Goal: Information Seeking & Learning: Learn about a topic

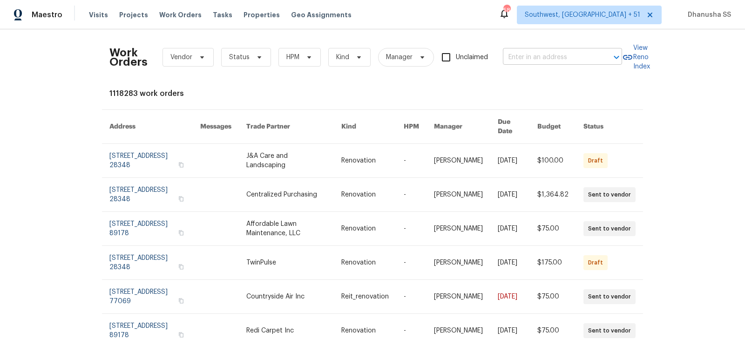
click at [550, 57] on input "text" at bounding box center [549, 57] width 93 height 14
paste input "[STREET_ADDRESS]"
type input "[STREET_ADDRESS]"
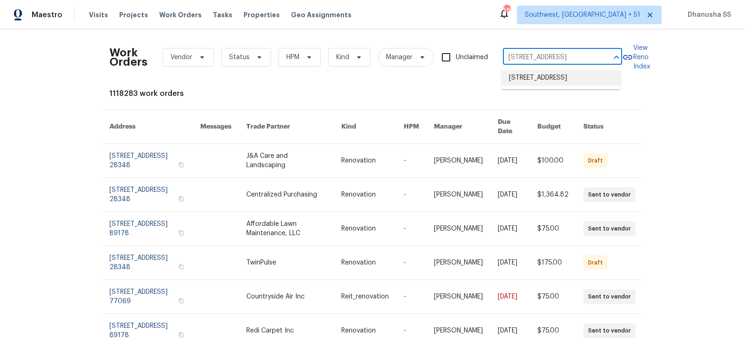
click at [544, 72] on li "[STREET_ADDRESS]" at bounding box center [561, 77] width 119 height 15
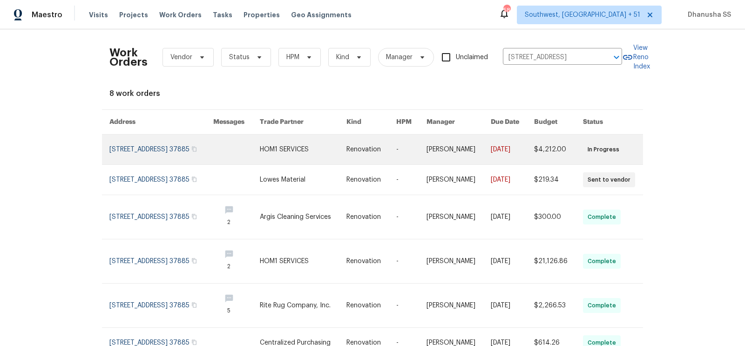
click at [352, 139] on td "Renovation" at bounding box center [364, 150] width 50 height 30
click at [346, 158] on link at bounding box center [303, 150] width 87 height 30
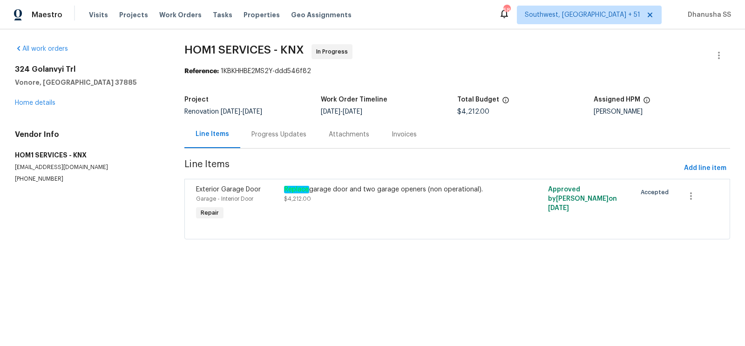
click at [39, 110] on div "All work orders [STREET_ADDRESS] Home details Vendor Info HOM1 SERVICES - KNX […" at bounding box center [88, 113] width 147 height 139
click at [41, 102] on link "Home details" at bounding box center [35, 103] width 41 height 7
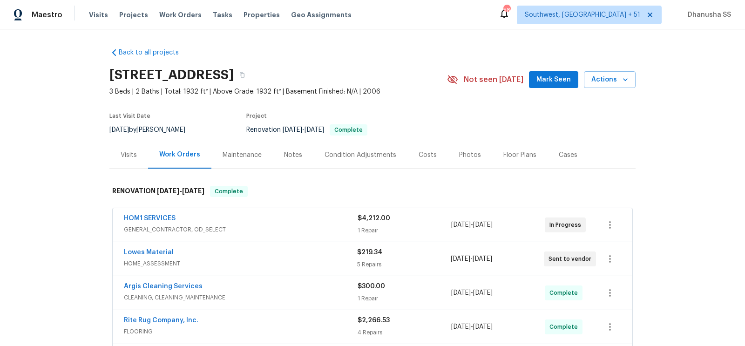
click at [131, 157] on div "Visits" at bounding box center [129, 154] width 16 height 9
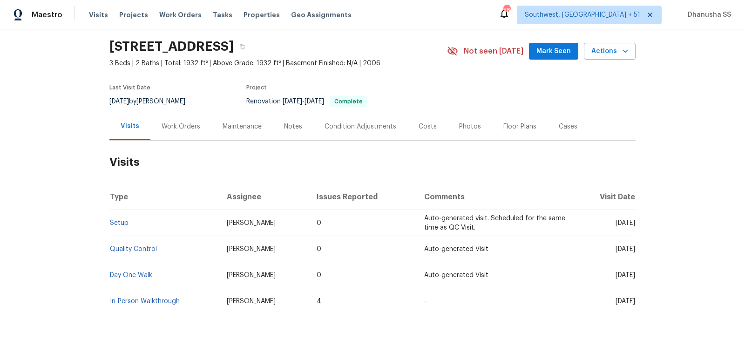
scroll to position [60, 0]
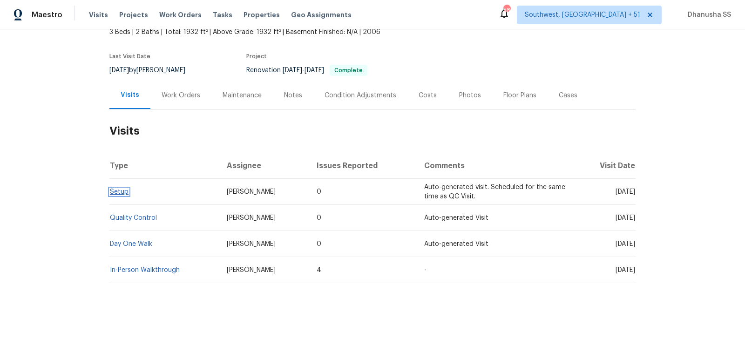
click at [119, 191] on link "Setup" at bounding box center [119, 192] width 19 height 7
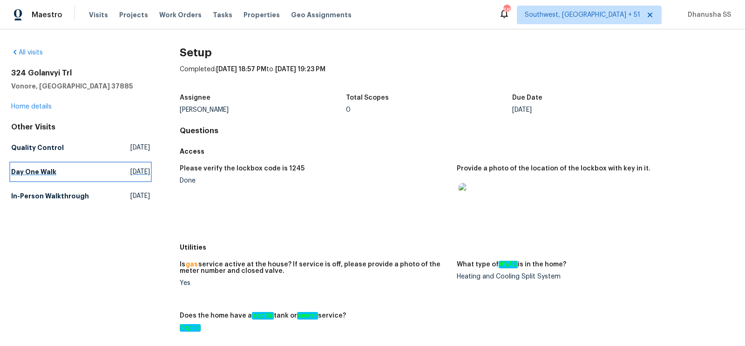
click at [130, 172] on span "[DATE]" at bounding box center [140, 171] width 20 height 9
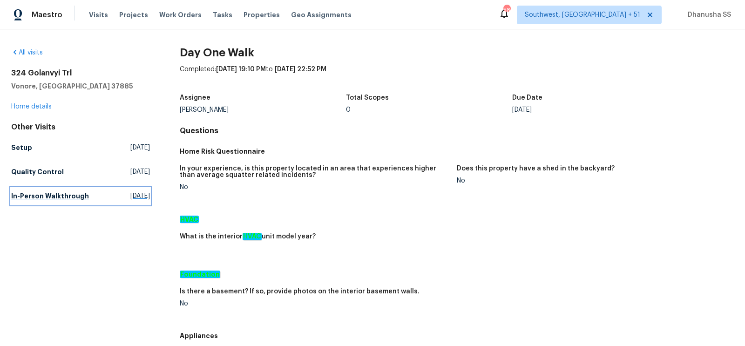
click at [127, 188] on link "In-Person Walkthrough [DATE]" at bounding box center [80, 196] width 139 height 17
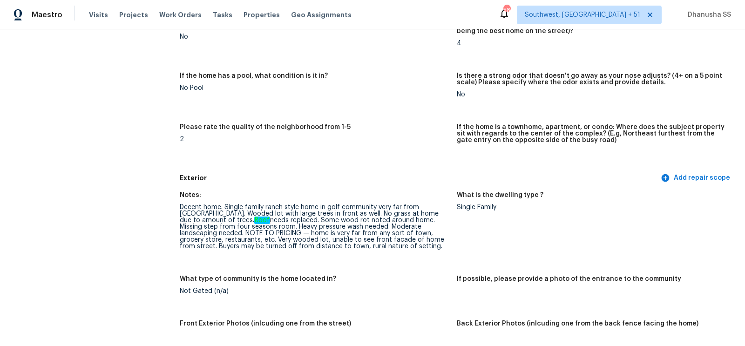
scroll to position [196, 0]
drag, startPoint x: 177, startPoint y: 205, endPoint x: 330, endPoint y: 254, distance: 160.5
click at [351, 267] on div "Notes: Decent home. Single family ranch style home in golf community very far f…" at bounding box center [457, 329] width 554 height 287
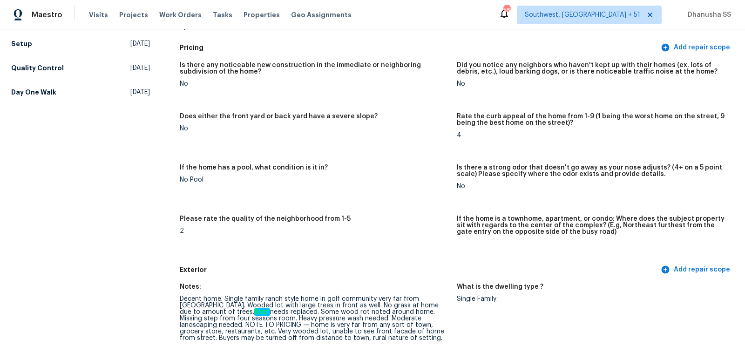
scroll to position [0, 0]
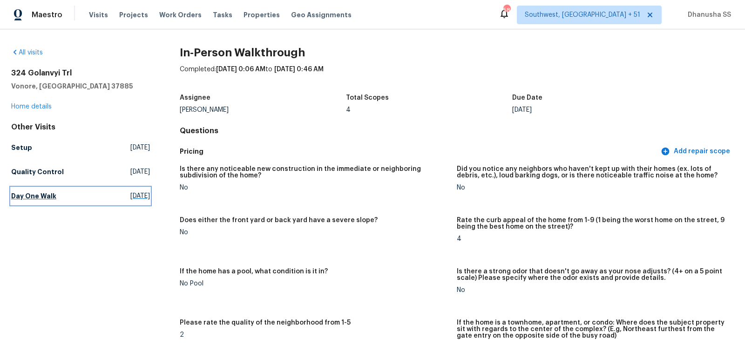
click at [130, 194] on span "[DATE]" at bounding box center [140, 195] width 20 height 9
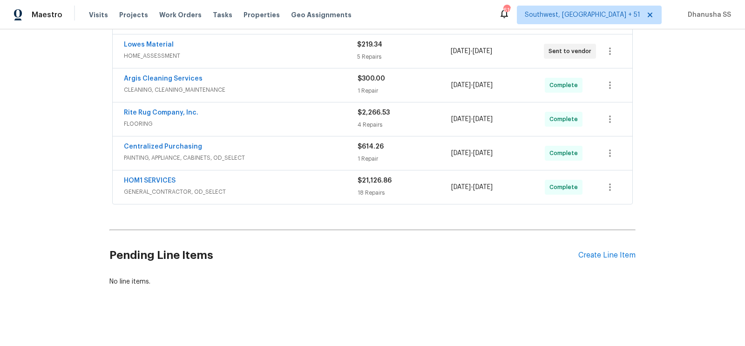
scroll to position [161, 0]
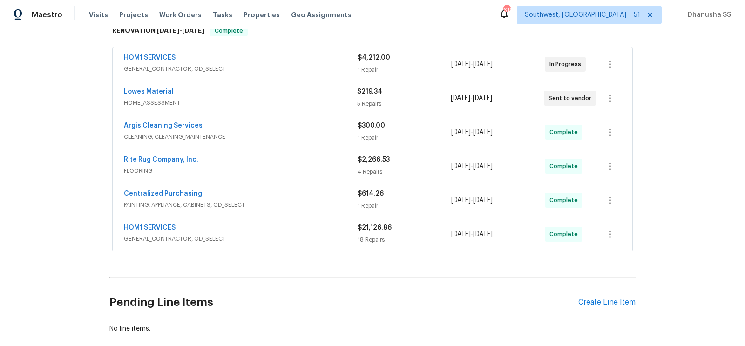
click at [306, 54] on div "HOM1 SERVICES" at bounding box center [241, 58] width 234 height 11
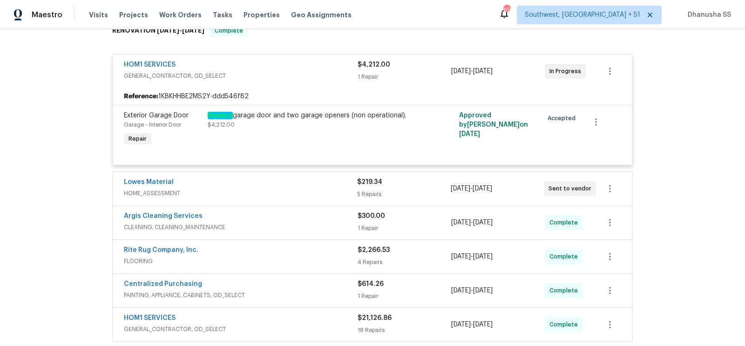
click at [281, 86] on div "HOM1 SERVICES GENERAL_CONTRACTOR, OD_SELECT $4,212.00 1 Repair [DATE] - [DATE] …" at bounding box center [373, 71] width 520 height 34
click at [272, 72] on span "GENERAL_CONTRACTOR, OD_SELECT" at bounding box center [241, 75] width 234 height 9
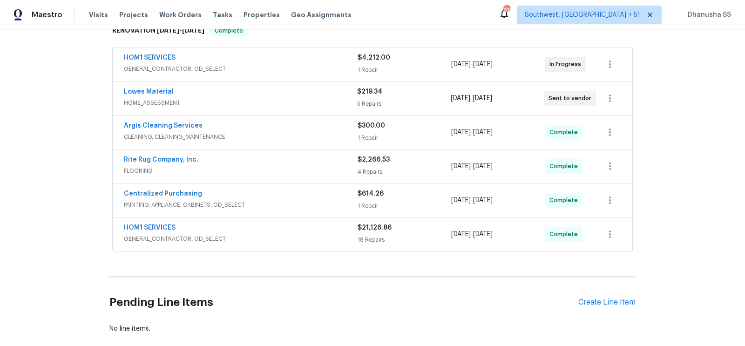
click at [273, 89] on div "Lowes Material" at bounding box center [240, 92] width 233 height 11
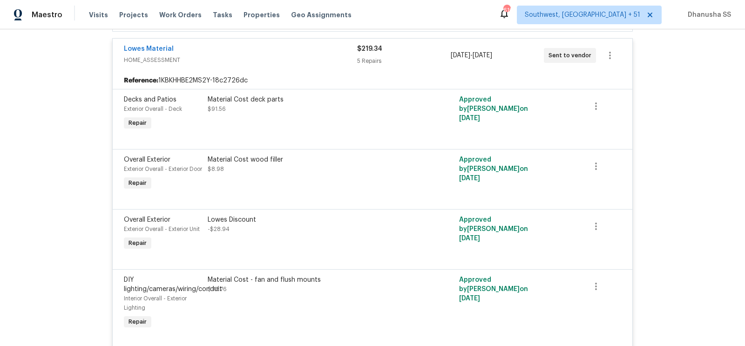
click at [279, 61] on span "HOME_ASSESSMENT" at bounding box center [240, 59] width 233 height 9
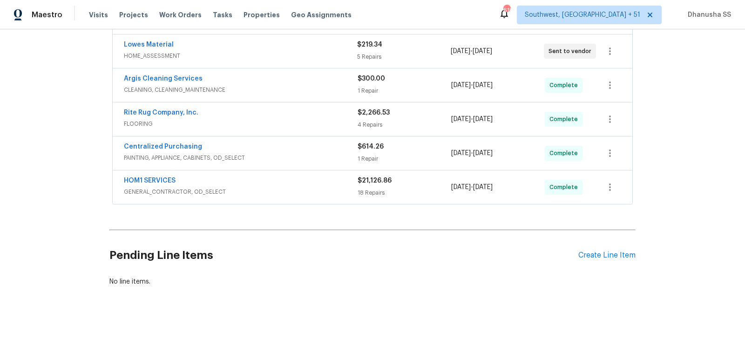
click at [279, 61] on div "Lowes Material HOME_ASSESSMENT" at bounding box center [240, 51] width 233 height 22
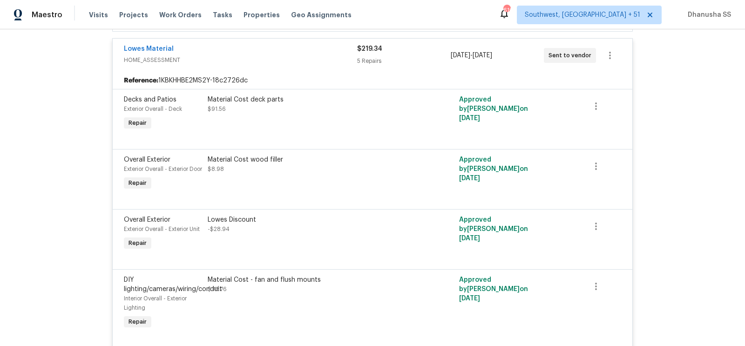
scroll to position [351, 0]
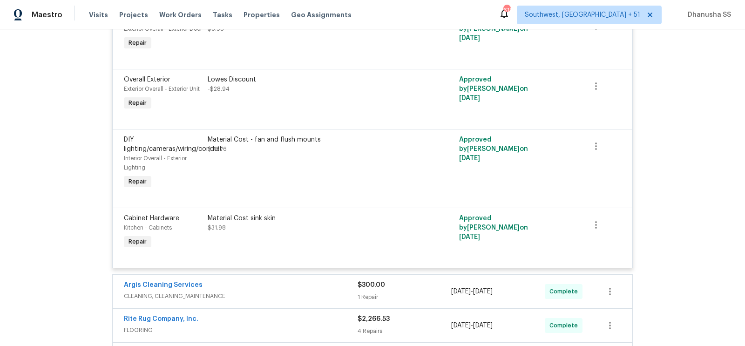
click at [262, 223] on div "Material Cost sink skin" at bounding box center [310, 218] width 204 height 9
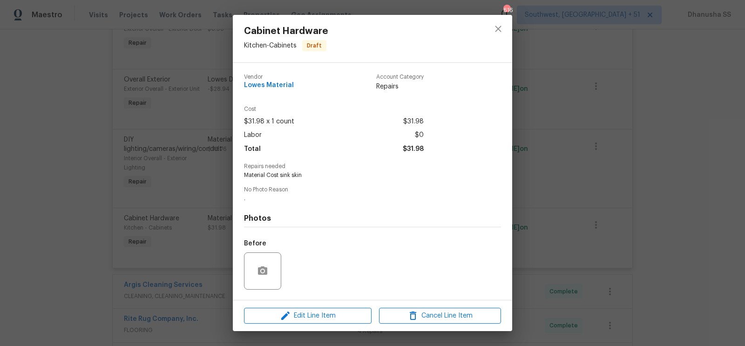
click at [484, 27] on div at bounding box center [498, 39] width 28 height 48
click at [498, 27] on icon "close" at bounding box center [498, 28] width 11 height 11
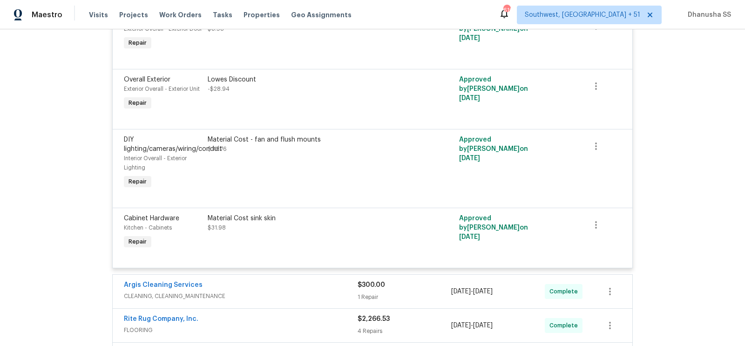
click at [268, 144] on div "Material Cost - fan and flush mounts" at bounding box center [310, 139] width 204 height 9
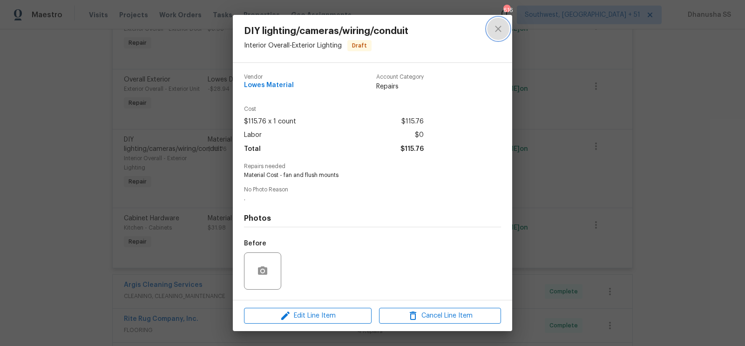
click at [497, 33] on icon "close" at bounding box center [498, 28] width 11 height 11
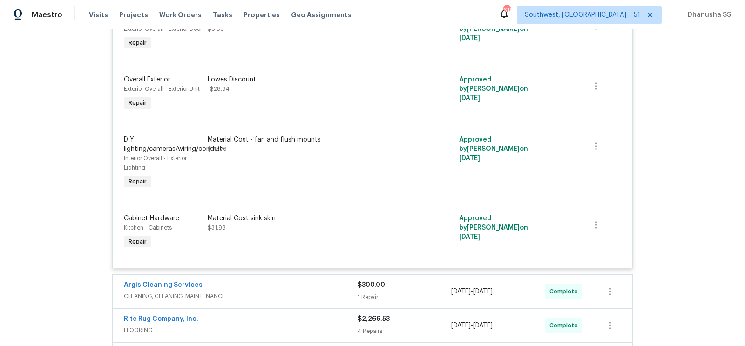
click at [362, 94] on div "Lowes Discount -$28.94" at bounding box center [310, 84] width 204 height 19
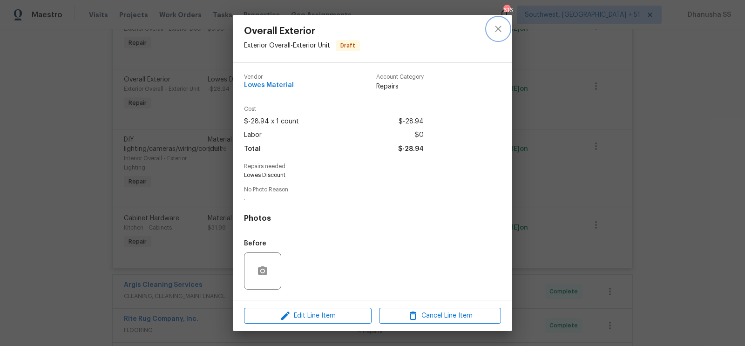
click at [500, 34] on icon "close" at bounding box center [498, 28] width 11 height 11
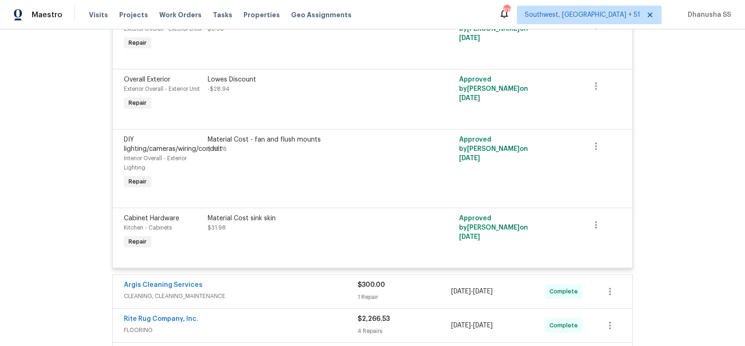
scroll to position [305, 0]
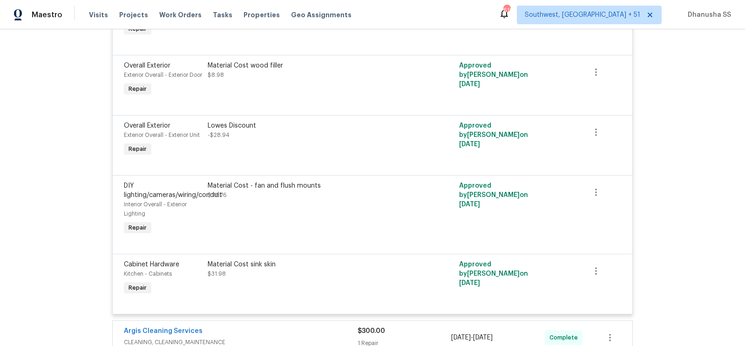
click at [340, 94] on div "Material Cost wood filler $8.98" at bounding box center [310, 79] width 210 height 43
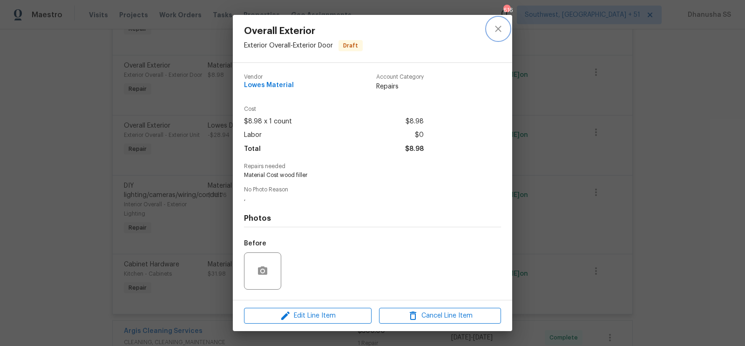
click at [488, 26] on button "close" at bounding box center [498, 29] width 22 height 22
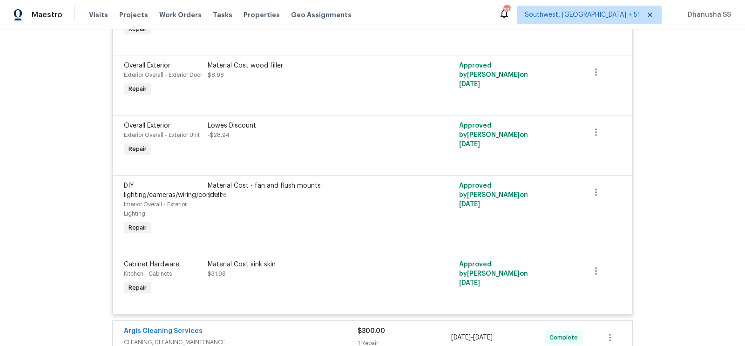
scroll to position [244, 0]
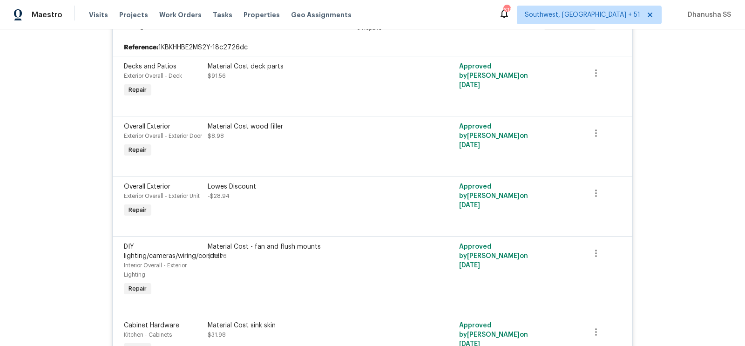
click at [354, 100] on div at bounding box center [372, 104] width 497 height 11
click at [303, 90] on div "Material Cost deck parts $91.56" at bounding box center [310, 80] width 210 height 43
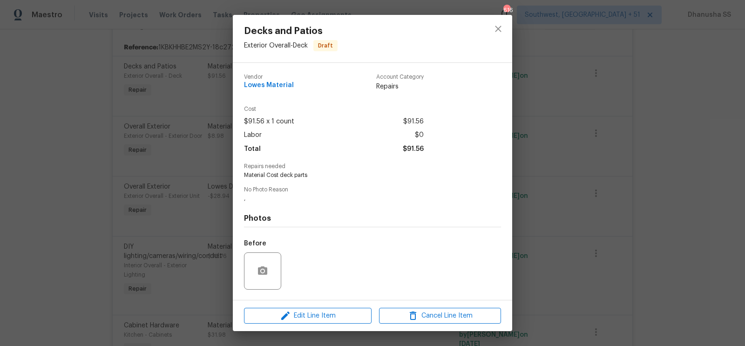
click at [516, 21] on div "Decks and Patios Exterior Overall - Deck Draft Vendor Lowes Material Account Ca…" at bounding box center [372, 173] width 745 height 346
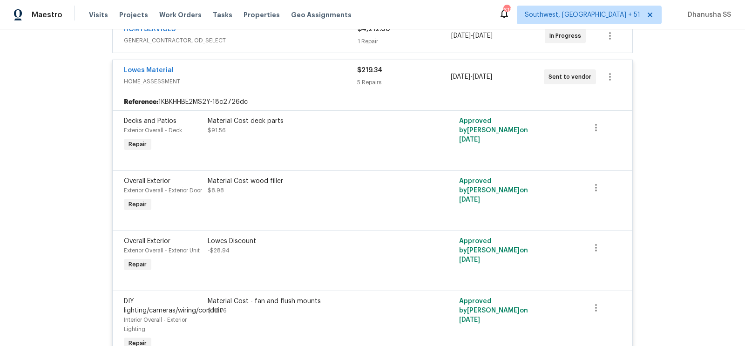
click at [324, 79] on span "HOME_ASSESSMENT" at bounding box center [240, 81] width 233 height 9
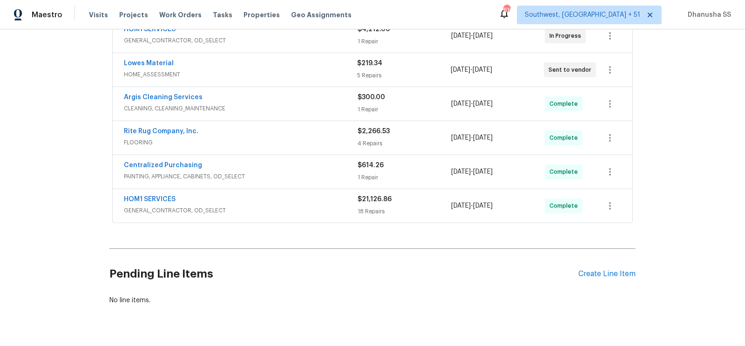
scroll to position [208, 0]
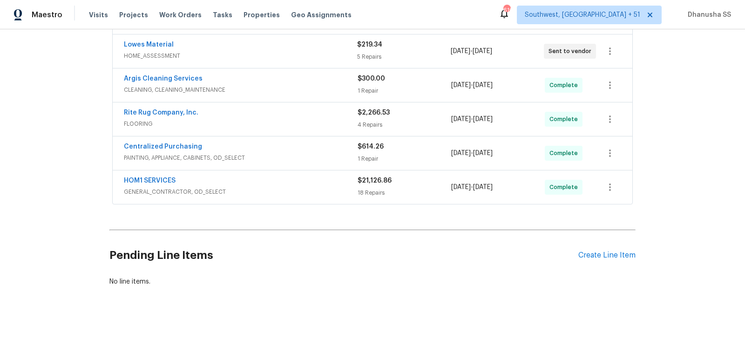
click at [324, 79] on div "Argis Cleaning Services" at bounding box center [241, 79] width 234 height 11
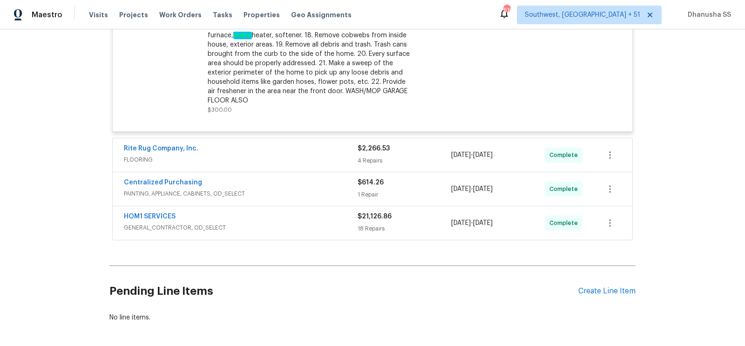
scroll to position [466, 0]
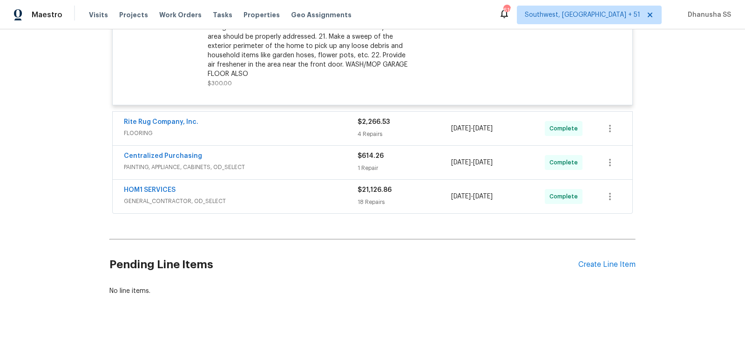
click at [337, 117] on div "Rite Rug Company, Inc." at bounding box center [241, 122] width 234 height 11
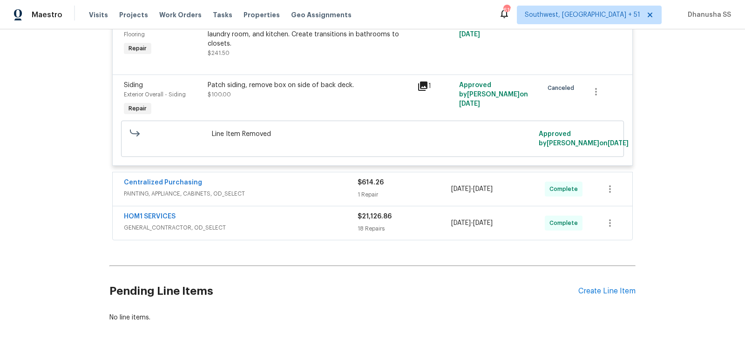
scroll to position [846, 0]
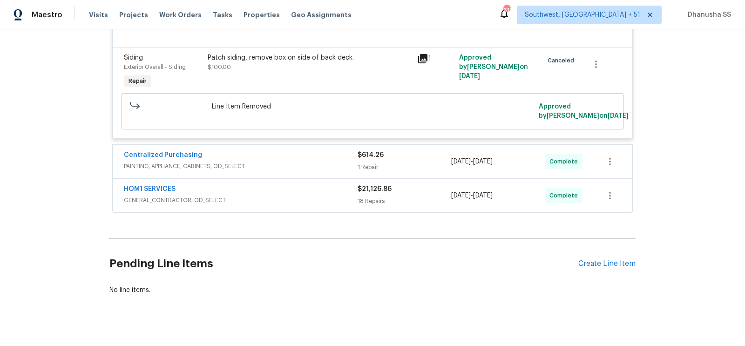
click at [285, 150] on div "Centralized Purchasing" at bounding box center [241, 155] width 234 height 11
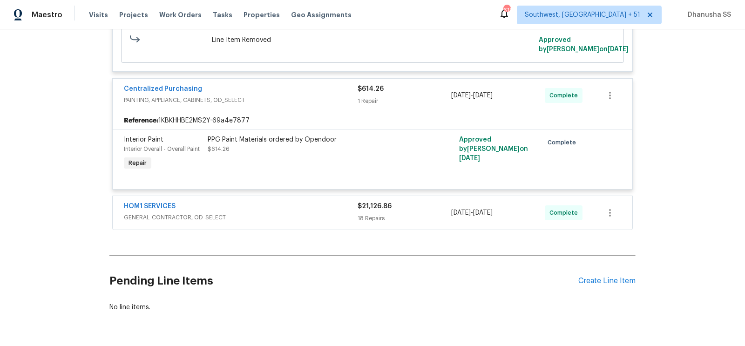
scroll to position [930, 0]
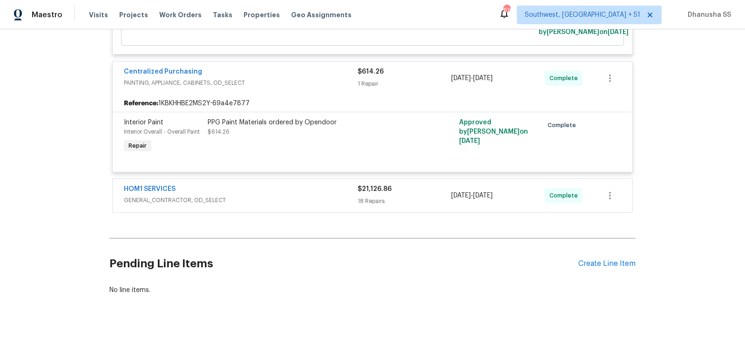
click at [287, 77] on div "Centralized Purchasing PAINTING, APPLIANCE, CABINETS, OD_SELECT" at bounding box center [241, 78] width 234 height 22
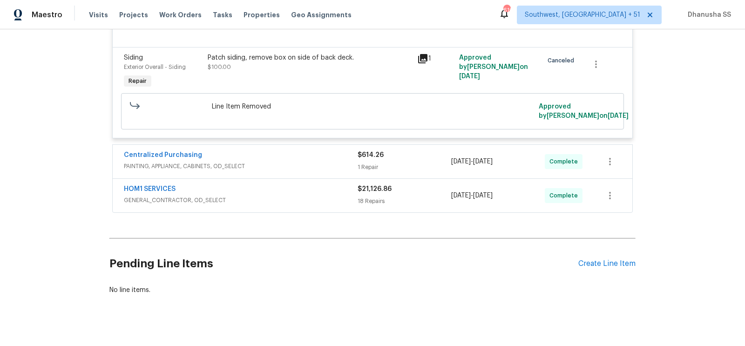
click at [272, 184] on div "HOM1 SERVICES" at bounding box center [241, 189] width 234 height 11
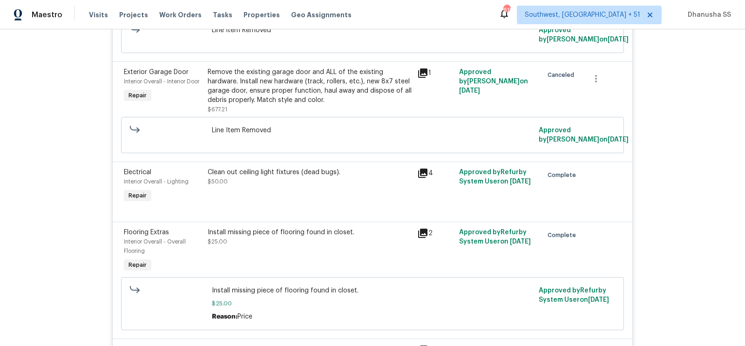
scroll to position [2432, 0]
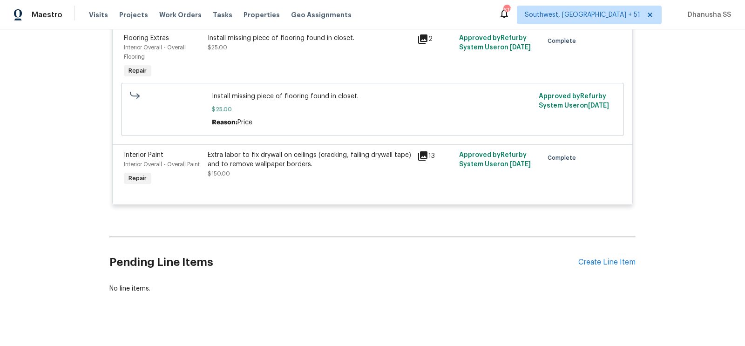
click at [283, 168] on div "Extra labor to fix drywall on ceilings (cracking, failing drywall tape) and to …" at bounding box center [310, 164] width 204 height 28
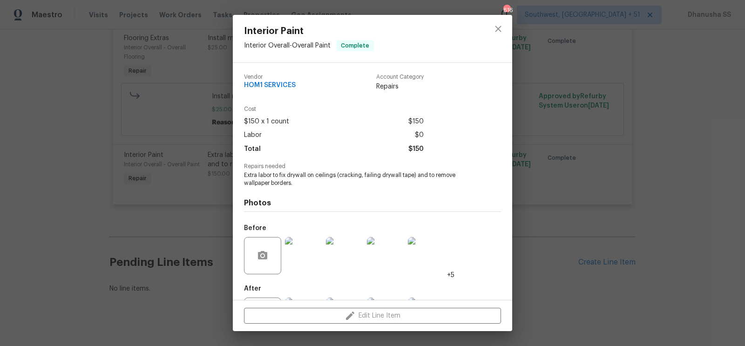
scroll to position [44, 0]
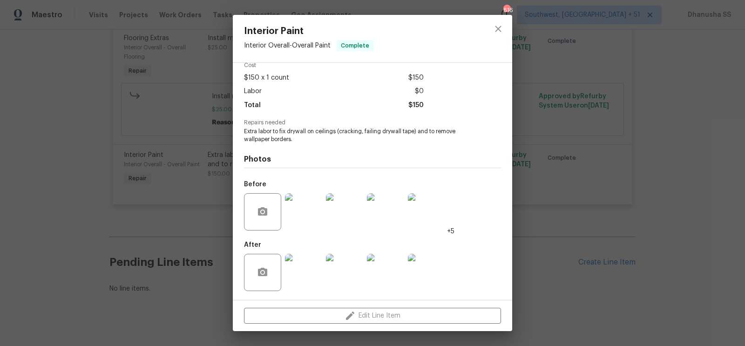
click at [315, 215] on img at bounding box center [303, 211] width 37 height 37
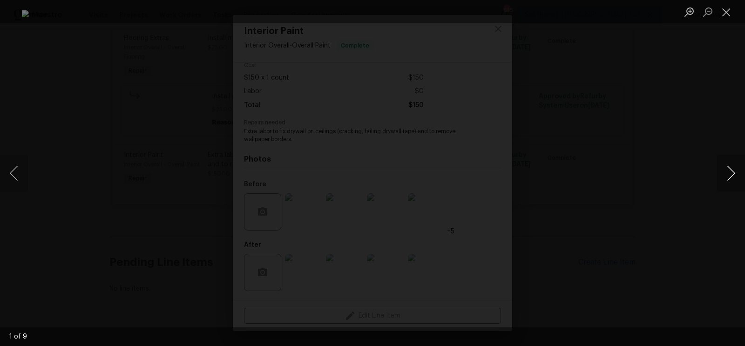
click at [736, 178] on button "Next image" at bounding box center [731, 173] width 28 height 37
click at [698, 163] on div "Lightbox" at bounding box center [372, 173] width 745 height 346
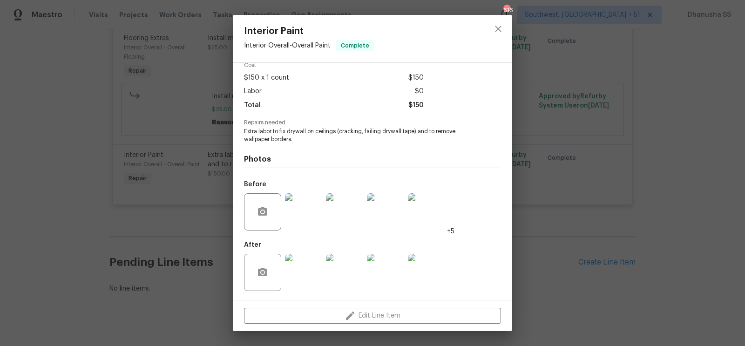
click at [489, 39] on div at bounding box center [498, 39] width 28 height 48
click at [492, 34] on button "close" at bounding box center [498, 29] width 22 height 22
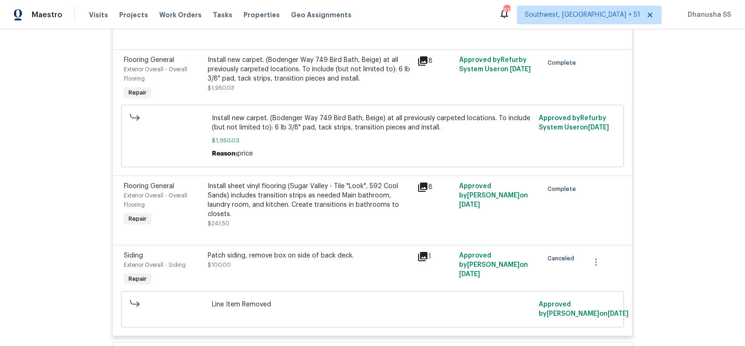
scroll to position [654, 0]
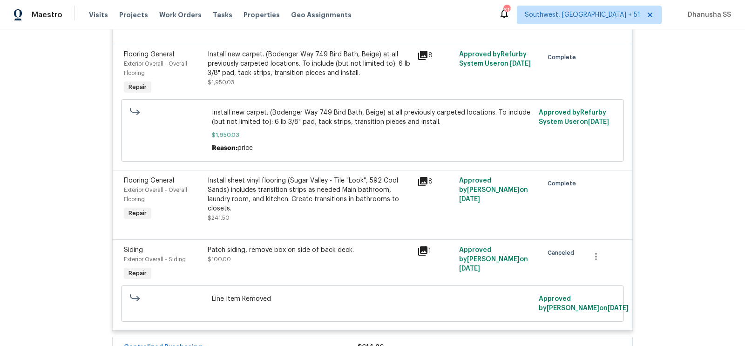
click at [279, 197] on div "Install sheet vinyl flooring (Sugar Valley - Tile "Look", 592 Cool Sands) inclu…" at bounding box center [310, 194] width 204 height 37
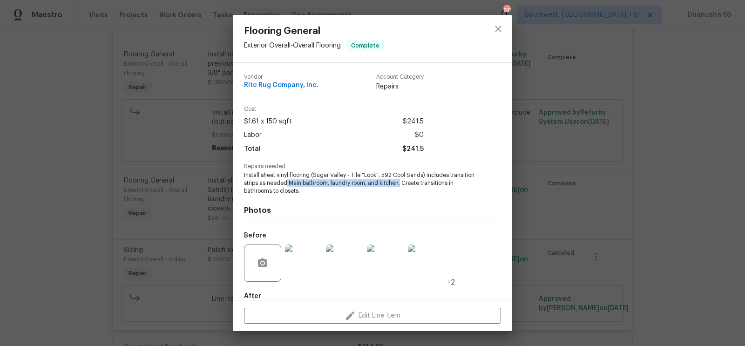
drag, startPoint x: 286, startPoint y: 182, endPoint x: 401, endPoint y: 184, distance: 114.6
click at [401, 184] on span "Install sheet vinyl flooring (Sugar Valley - Tile "Look", 592 Cool Sands) inclu…" at bounding box center [359, 182] width 231 height 23
copy span "Main bathroom, laundry room, and kitchen."
click at [502, 26] on icon "close" at bounding box center [498, 28] width 11 height 11
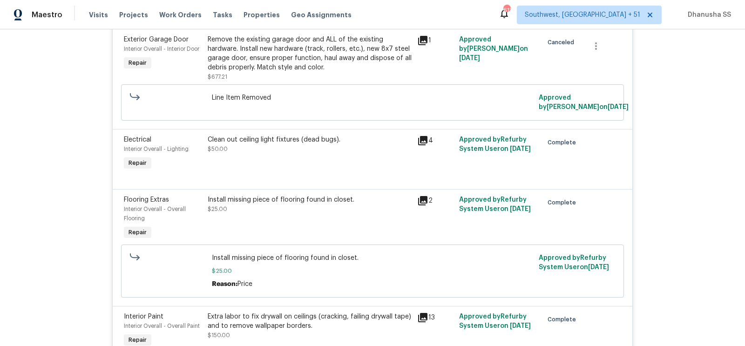
scroll to position [2353, 0]
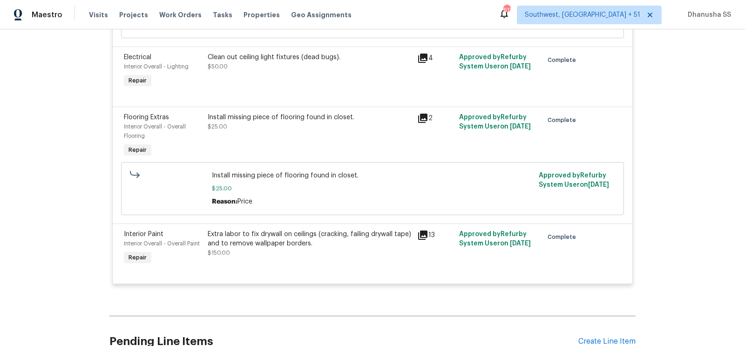
click at [266, 113] on div "Install missing piece of flooring found in closet." at bounding box center [310, 117] width 204 height 9
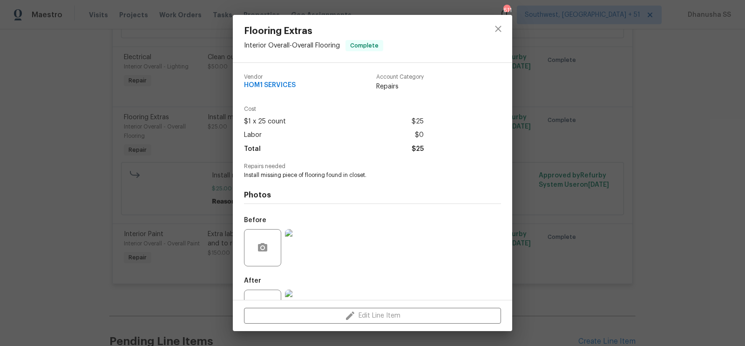
click at [298, 175] on span "Install missing piece of flooring found in closet." at bounding box center [359, 175] width 231 height 8
copy span "Install missing piece of flooring found in closet."
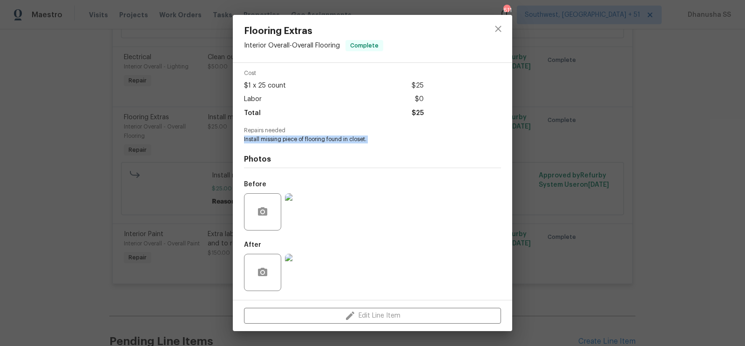
click at [311, 222] on img at bounding box center [303, 211] width 37 height 37
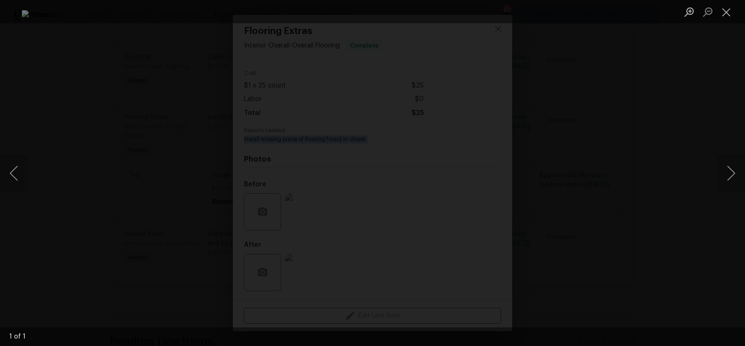
click at [712, 154] on div "Lightbox" at bounding box center [372, 173] width 745 height 346
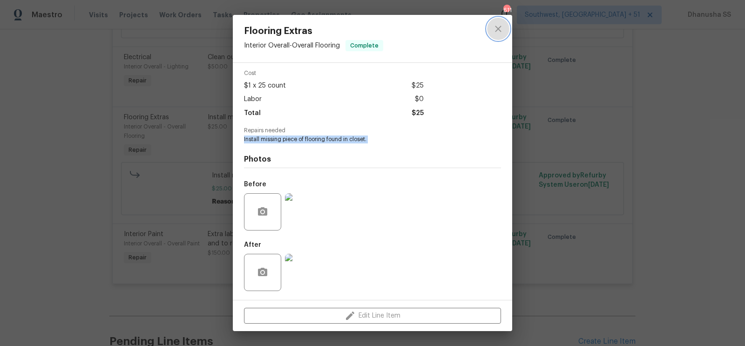
click at [496, 33] on icon "close" at bounding box center [498, 28] width 11 height 11
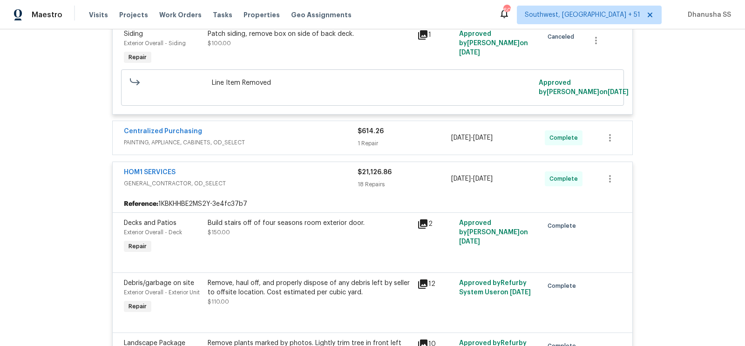
scroll to position [837, 0]
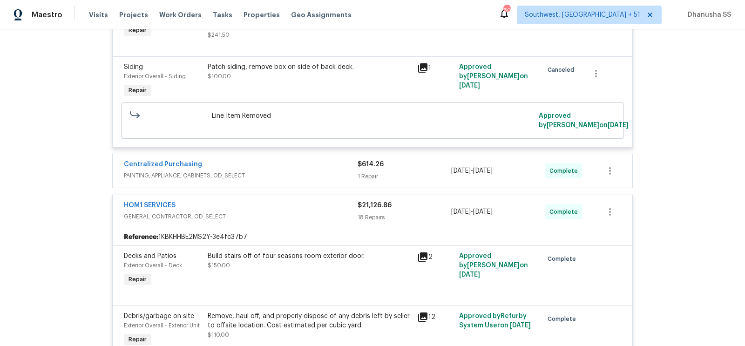
click at [359, 154] on div "Centralized Purchasing PAINTING, APPLIANCE, CABINETS, OD_SELECT $614.26 1 Repai…" at bounding box center [373, 171] width 520 height 34
click at [344, 160] on div "Centralized Purchasing" at bounding box center [241, 165] width 234 height 11
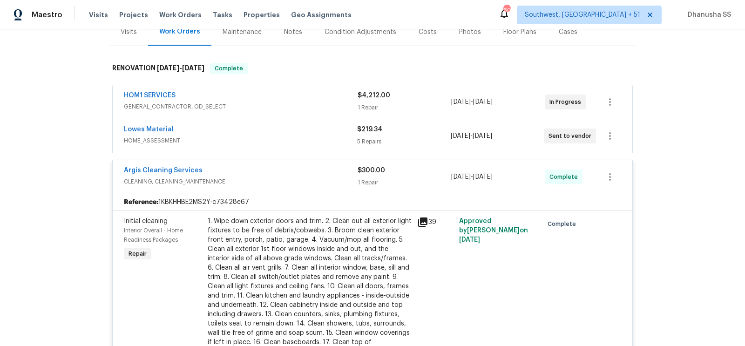
scroll to position [54, 0]
